Goal: Task Accomplishment & Management: Complete application form

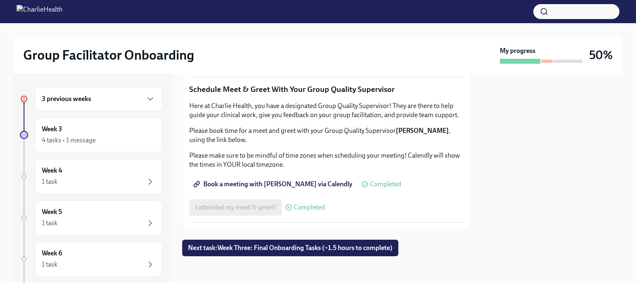
scroll to position [839, 0]
click at [209, 250] on span "Next task : Week Three: Final Onboarding Tasks (~1.5 hours to complete)" at bounding box center [290, 248] width 204 height 8
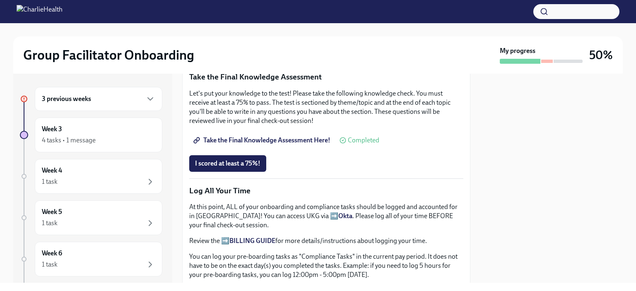
scroll to position [458, 0]
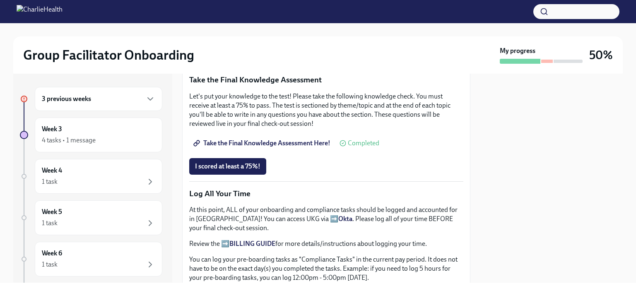
click at [228, 142] on span "Take the Final Knowledge Assessment Here!" at bounding box center [262, 143] width 135 height 8
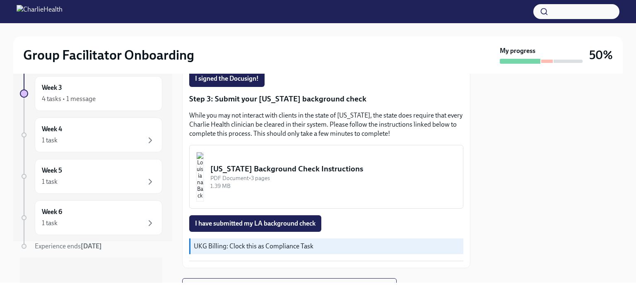
scroll to position [248, 0]
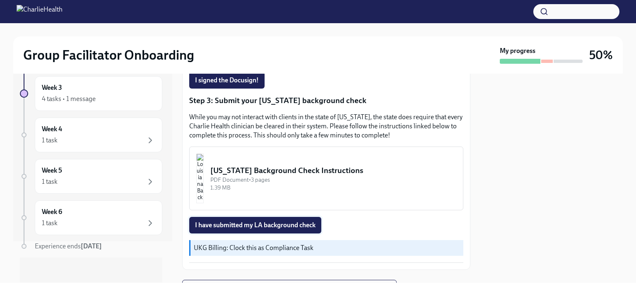
click at [210, 229] on span "I have submitted my LA background check" at bounding box center [255, 225] width 120 height 8
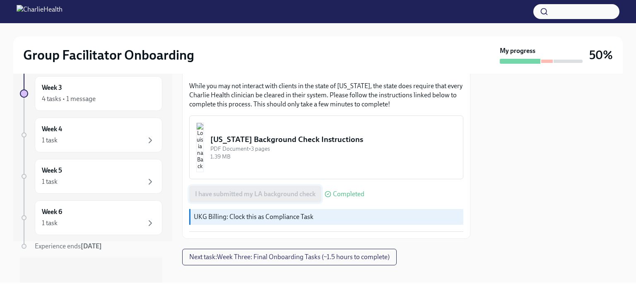
scroll to position [293, 0]
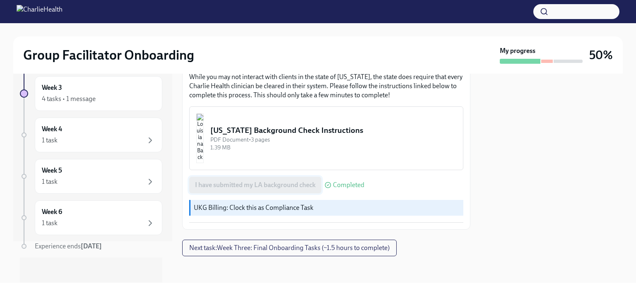
click at [215, 248] on span "Next task : Week Three: Final Onboarding Tasks (~1.5 hours to complete)" at bounding box center [289, 248] width 200 height 8
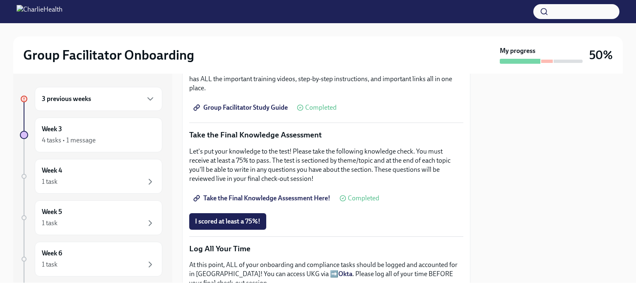
scroll to position [404, 0]
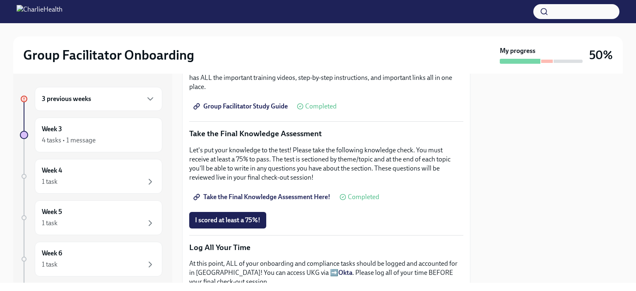
click at [548, 60] on div at bounding box center [547, 61] width 12 height 3
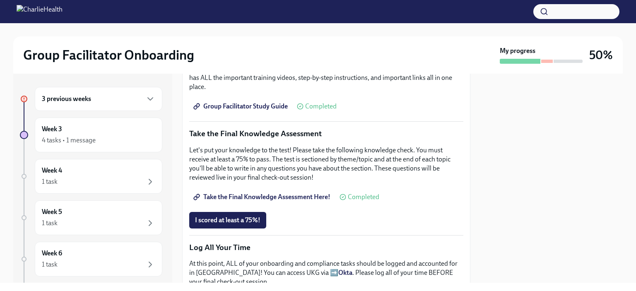
click at [548, 60] on div at bounding box center [547, 61] width 12 height 3
click at [59, 103] on h6 "3 previous weeks" at bounding box center [66, 98] width 49 height 9
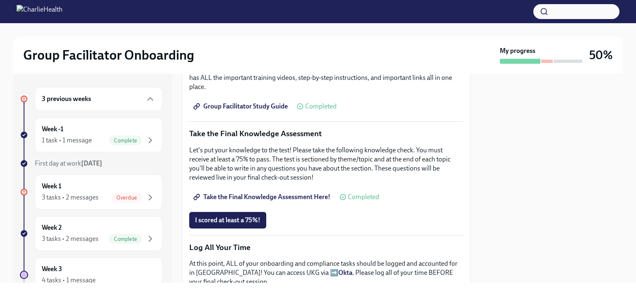
click at [67, 199] on div "3 tasks • 2 messages" at bounding box center [70, 197] width 57 height 9
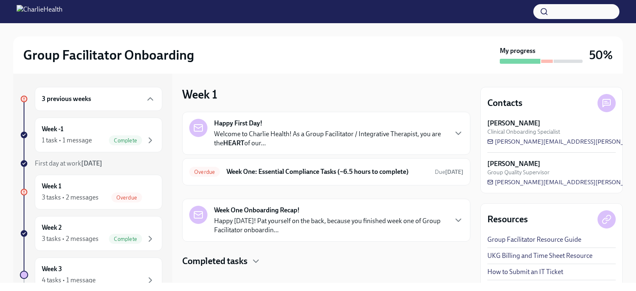
click at [225, 174] on div "Overdue Week One: Essential Compliance Tasks (~6.5 hours to complete) Due 9 day…" at bounding box center [326, 171] width 274 height 13
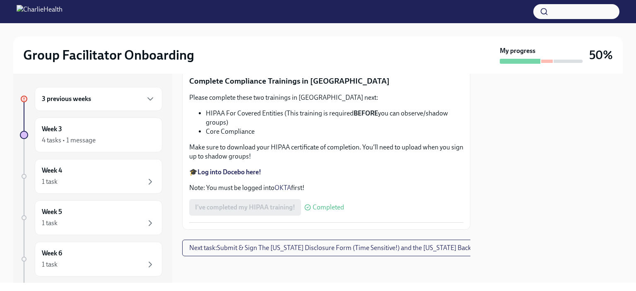
scroll to position [2000, 0]
click at [220, 248] on button "Next task : Submit & Sign The Utah Disclosure Form (Time Sensitive!) and the Lo…" at bounding box center [350, 248] width 336 height 17
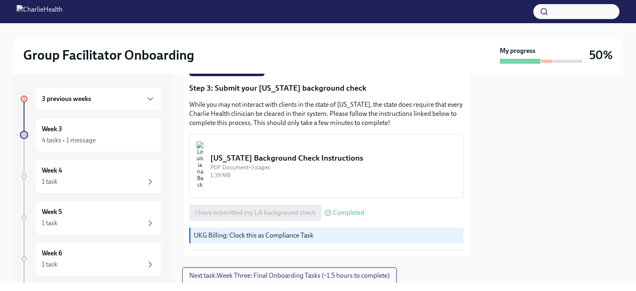
scroll to position [293, 0]
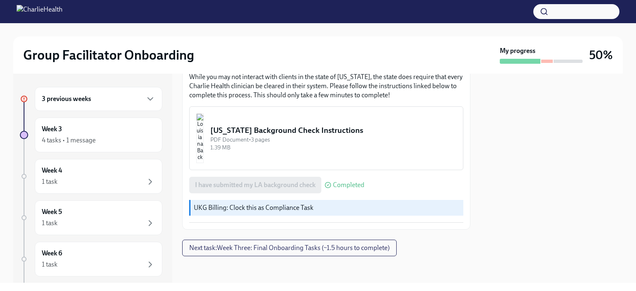
click at [55, 99] on h6 "3 previous weeks" at bounding box center [66, 98] width 49 height 9
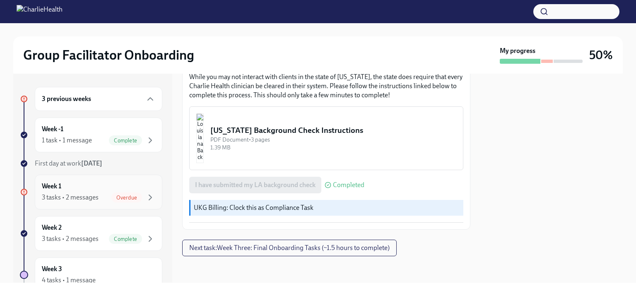
click at [53, 201] on div "3 tasks • 2 messages" at bounding box center [70, 197] width 57 height 9
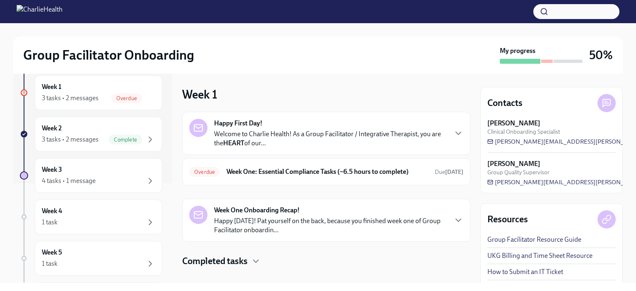
scroll to position [101, 0]
click at [50, 178] on div "4 tasks • 1 message" at bounding box center [69, 179] width 54 height 9
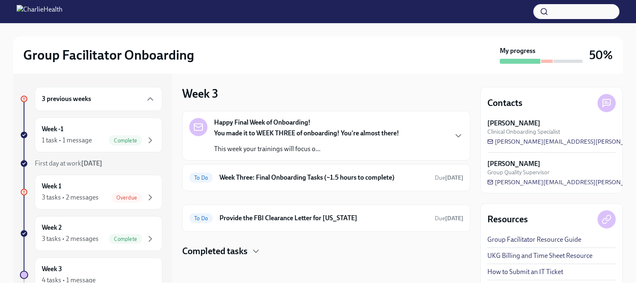
click at [63, 10] on img at bounding box center [40, 11] width 46 height 13
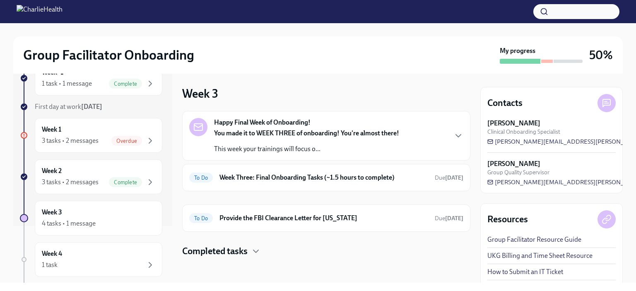
scroll to position [181, 0]
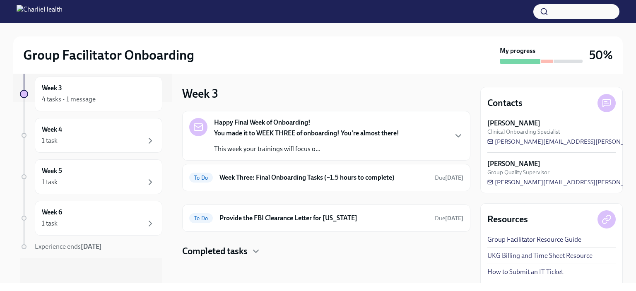
click at [57, 224] on div "1 task" at bounding box center [50, 223] width 16 height 9
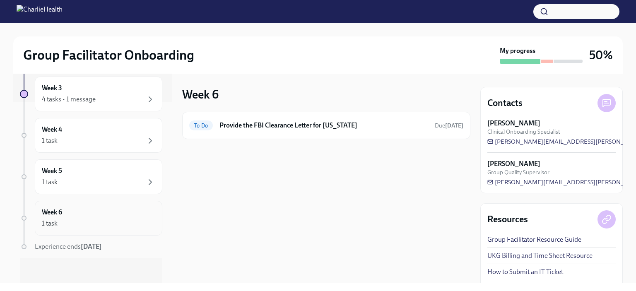
click at [53, 188] on div "Week 5 1 task" at bounding box center [98, 176] width 127 height 35
click at [54, 88] on h6 "Week 3" at bounding box center [52, 88] width 20 height 9
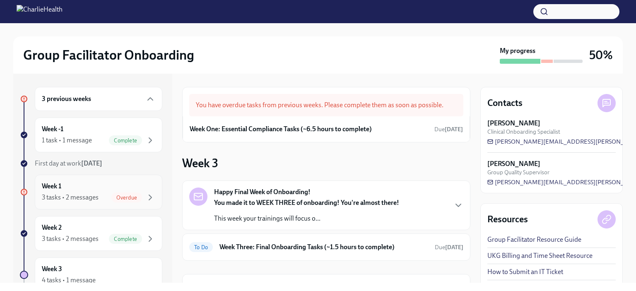
click at [63, 197] on div "3 tasks • 2 messages" at bounding box center [70, 197] width 57 height 9
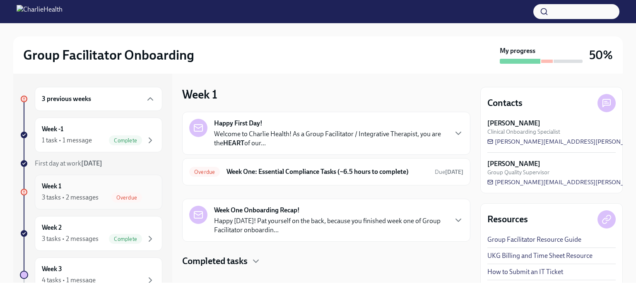
click at [216, 171] on span "Overdue" at bounding box center [204, 172] width 31 height 6
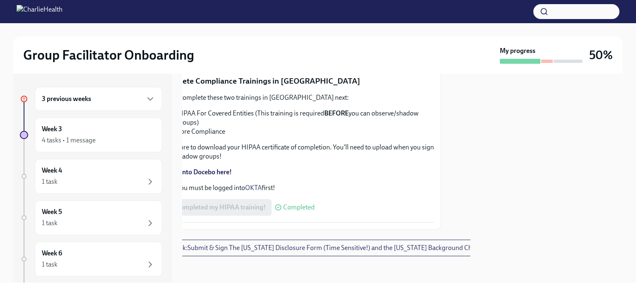
click at [53, 104] on div "3 previous weeks" at bounding box center [98, 99] width 127 height 24
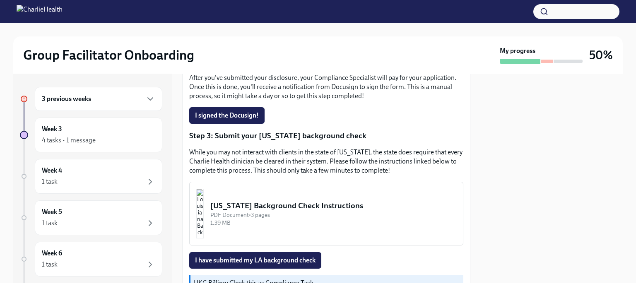
scroll to position [217, 0]
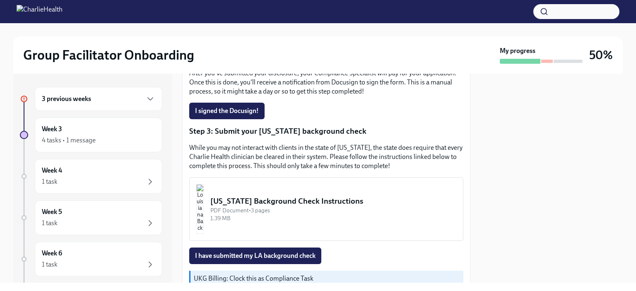
click at [204, 214] on img "button" at bounding box center [199, 209] width 7 height 50
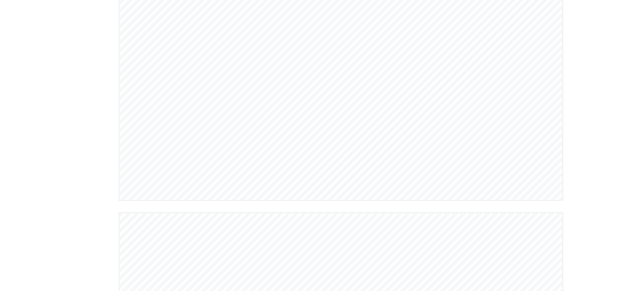
scroll to position [121, 0]
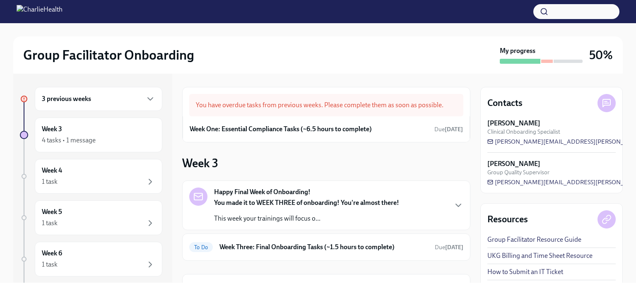
scroll to position [16, 0]
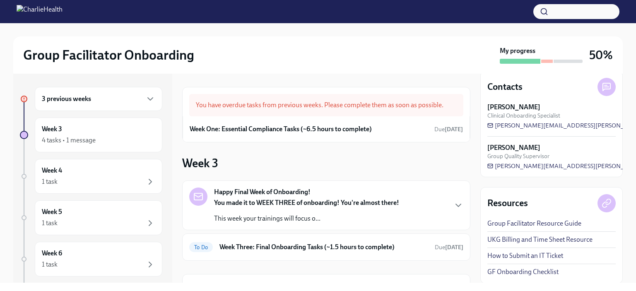
click at [502, 220] on link "Group Facilitator Resource Guide" at bounding box center [534, 223] width 94 height 9
click at [232, 248] on h6 "Week Three: Final Onboarding Tasks (~1.5 hours to complete)" at bounding box center [323, 247] width 209 height 9
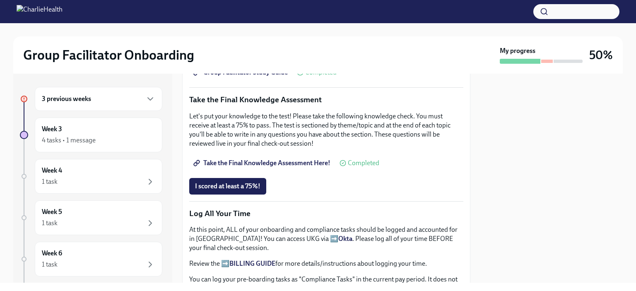
scroll to position [434, 0]
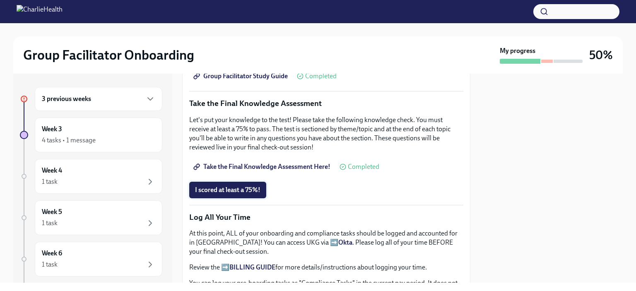
click at [209, 186] on span "I scored at least a 75%!" at bounding box center [227, 190] width 65 height 8
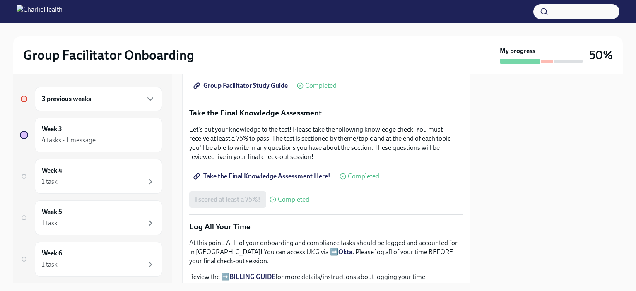
scroll to position [417, 0]
